Goal: Task Accomplishment & Management: Manage account settings

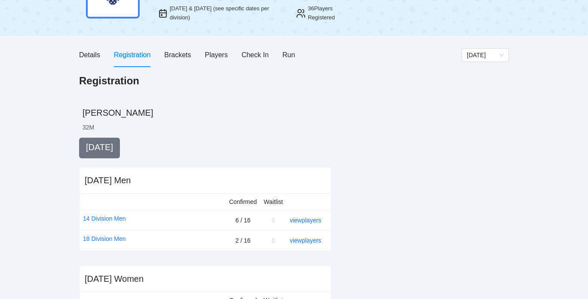
scroll to position [61, 0]
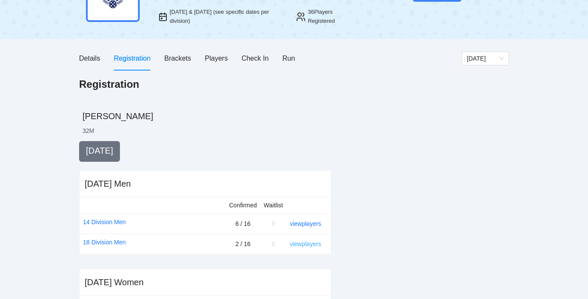
click at [299, 243] on link "view players" at bounding box center [305, 243] width 31 height 7
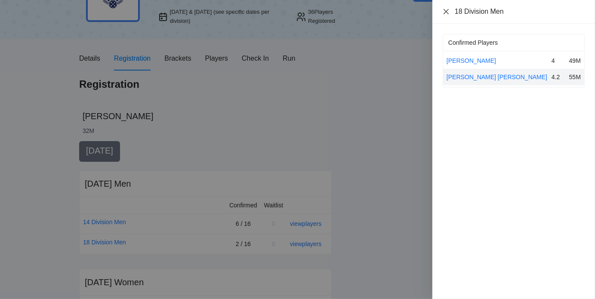
click at [447, 12] on icon "close" at bounding box center [445, 11] width 5 height 5
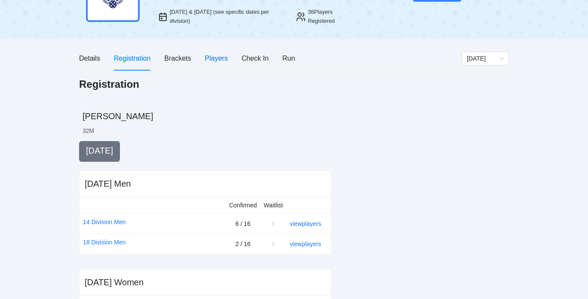
click at [216, 60] on div "Players" at bounding box center [216, 58] width 23 height 11
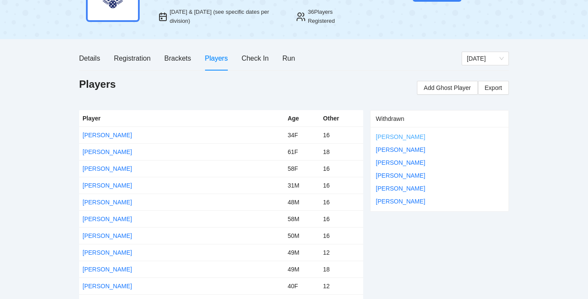
click at [396, 137] on link "[PERSON_NAME]" at bounding box center [400, 136] width 49 height 7
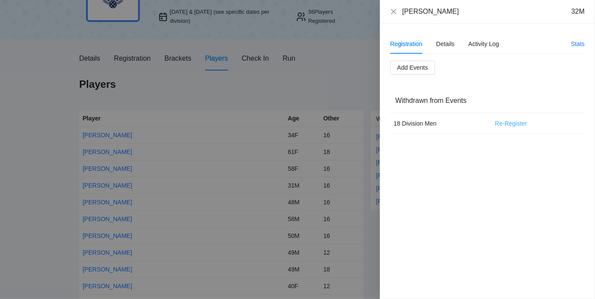
click at [504, 123] on span "Re-Register" at bounding box center [510, 123] width 32 height 9
click at [448, 49] on div "Details" at bounding box center [445, 44] width 18 height 20
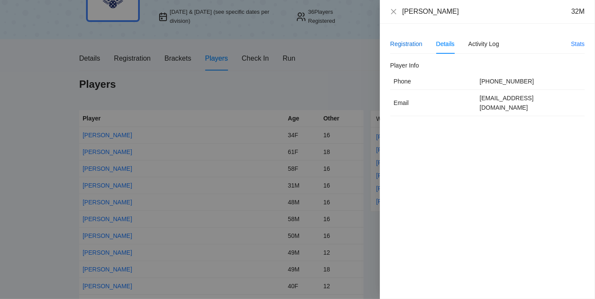
click at [408, 45] on div "Registration" at bounding box center [406, 43] width 32 height 9
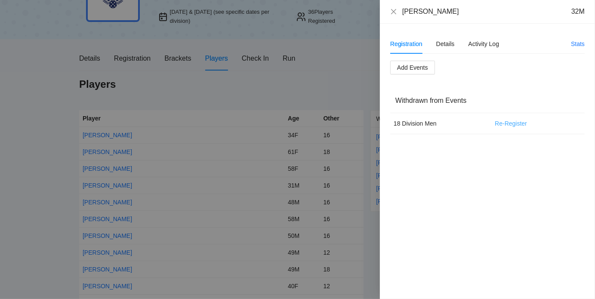
click at [517, 120] on span "Re-Register" at bounding box center [510, 123] width 32 height 9
click at [541, 98] on span "OK" at bounding box center [541, 95] width 9 height 9
click at [503, 131] on span "Move to Waitlist" at bounding box center [507, 132] width 42 height 9
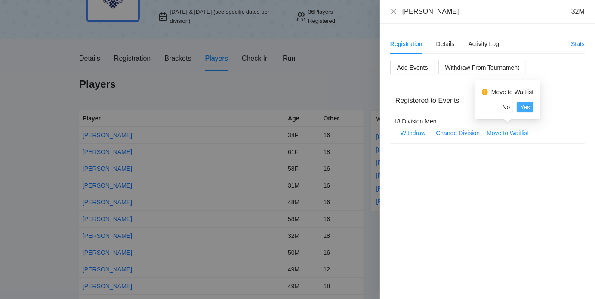
click at [526, 103] on span "Yes" at bounding box center [525, 106] width 10 height 9
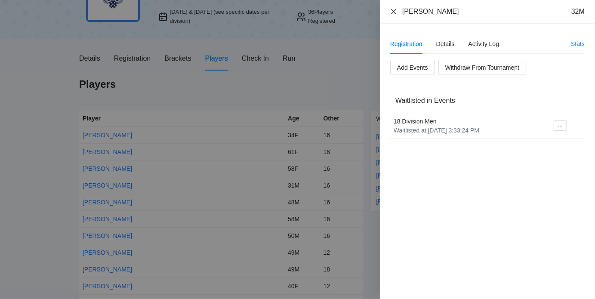
click at [394, 14] on icon "close" at bounding box center [393, 11] width 7 height 7
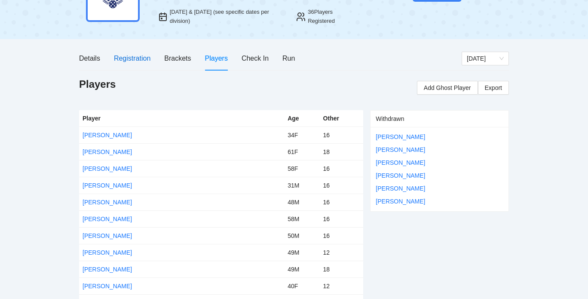
click at [142, 55] on div "Registration" at bounding box center [132, 58] width 37 height 11
